Goal: Task Accomplishment & Management: Manage account settings

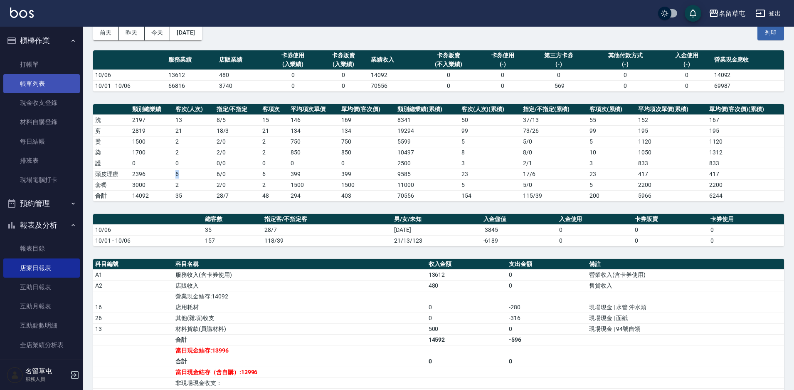
click at [33, 87] on link "帳單列表" at bounding box center [41, 83] width 77 height 19
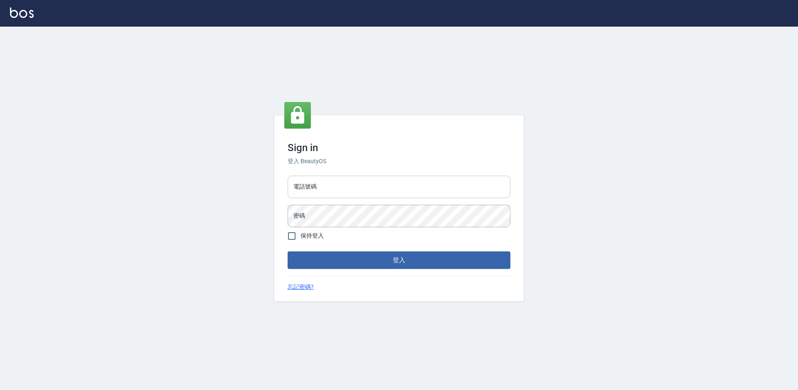
click at [321, 194] on input "電話號碼" at bounding box center [399, 186] width 223 height 22
type input "2306457"
click at [288, 251] on button "登入" at bounding box center [399, 259] width 223 height 17
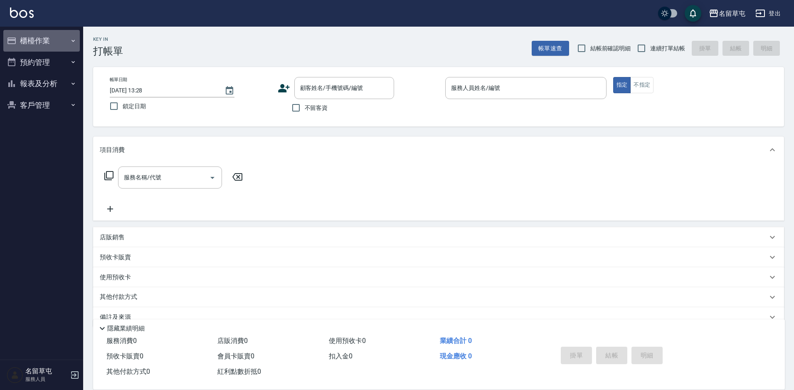
click at [49, 41] on button "櫃檯作業" at bounding box center [41, 41] width 77 height 22
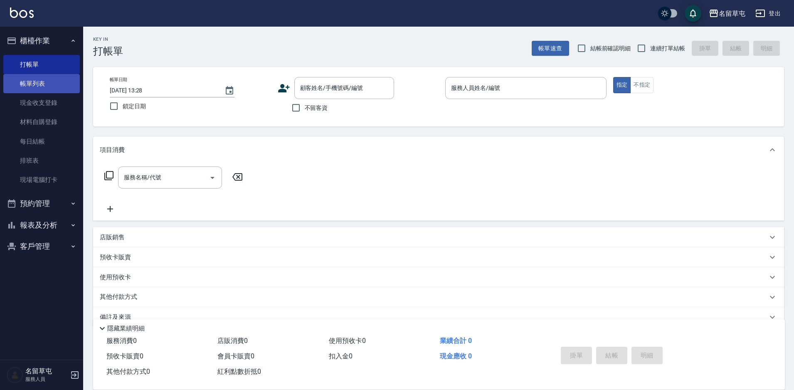
click at [47, 77] on link "帳單列表" at bounding box center [41, 83] width 77 height 19
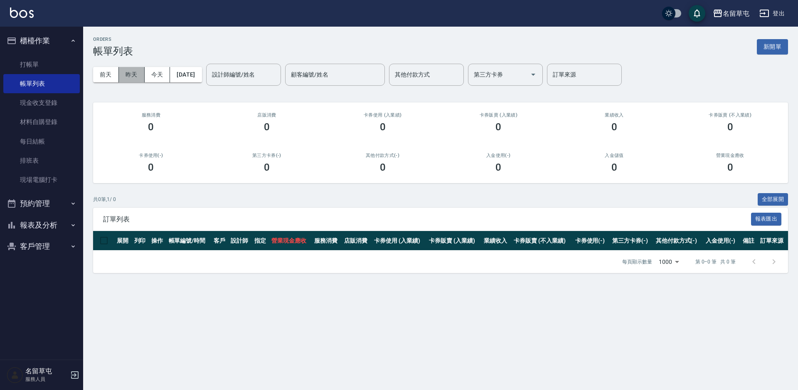
click at [133, 72] on button "昨天" at bounding box center [132, 74] width 26 height 15
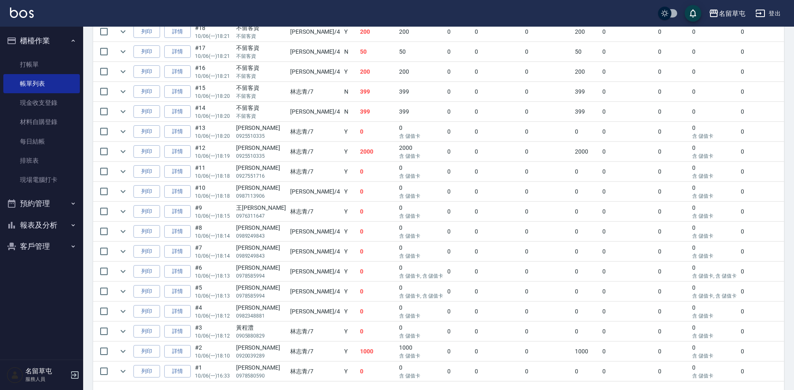
scroll to position [582, 0]
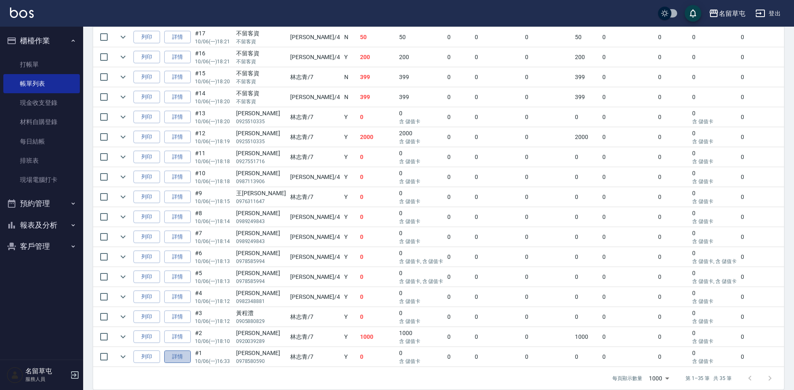
click at [173, 356] on link "詳情" at bounding box center [177, 356] width 27 height 13
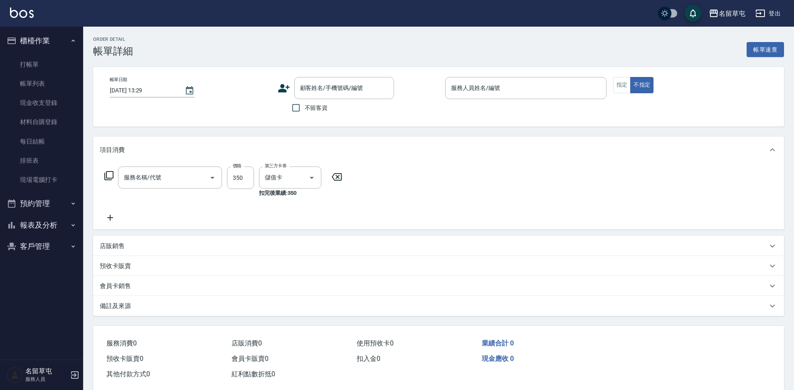
type input "2025/10/06 16:33"
type input "林志青-7"
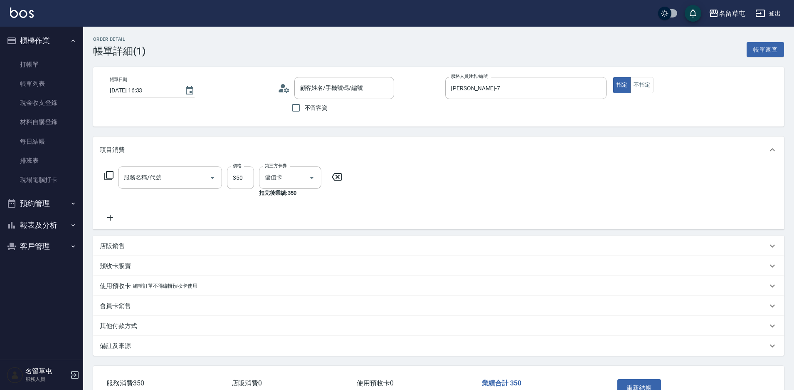
type input "洗剪269(226)"
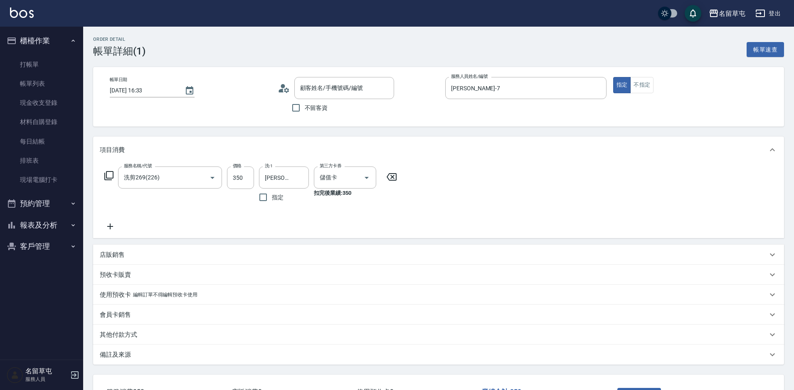
type input "樊書迪/0978580590/null"
